Goal: Task Accomplishment & Management: Complete application form

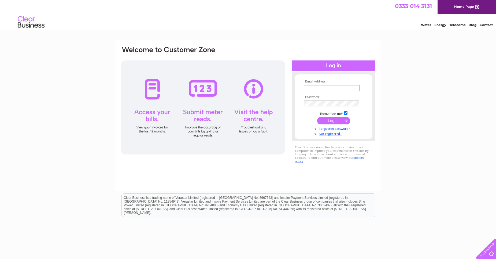
click at [309, 87] on input "text" at bounding box center [332, 88] width 56 height 6
type input "[EMAIL_ADDRESS][DOMAIN_NAME]"
click at [327, 133] on link "Not registered?" at bounding box center [334, 132] width 61 height 5
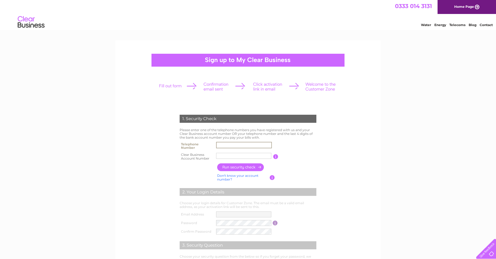
click at [221, 145] on input "text" at bounding box center [244, 145] width 56 height 6
type input "07714239888"
drag, startPoint x: 241, startPoint y: 156, endPoint x: 185, endPoint y: 154, distance: 56.4
click at [185, 154] on tr "Clear Business Account Number GP AND SA You will find your account number on th…" at bounding box center [248, 156] width 140 height 11
type input "cb3032301"
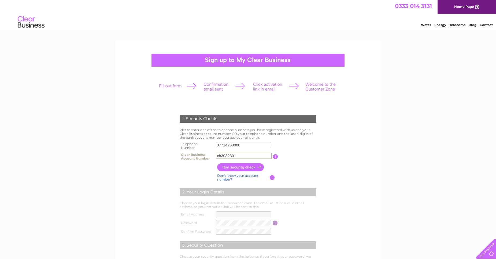
click at [235, 167] on input "button" at bounding box center [240, 167] width 47 height 8
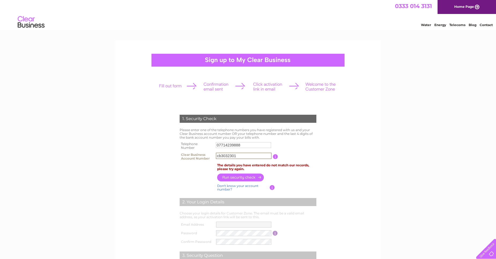
drag, startPoint x: 240, startPoint y: 155, endPoint x: 168, endPoint y: 195, distance: 82.4
click at [187, 159] on tr "Clear Business Account Number cb3032301 You will find your account number on th…" at bounding box center [248, 156] width 140 height 11
click at [222, 187] on link "Don't know your account number?" at bounding box center [237, 187] width 41 height 8
